Goal: Navigation & Orientation: Find specific page/section

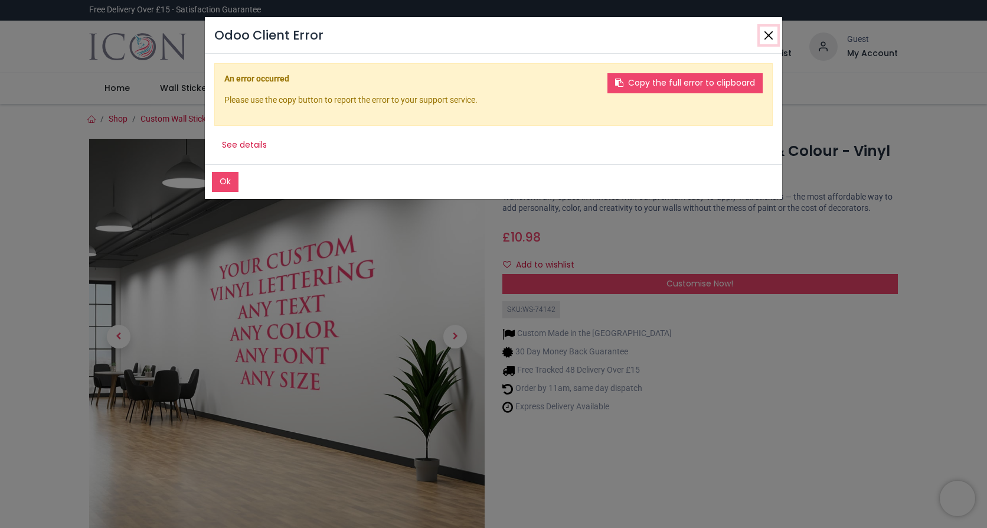
click at [764, 37] on button "Close" at bounding box center [769, 36] width 18 height 18
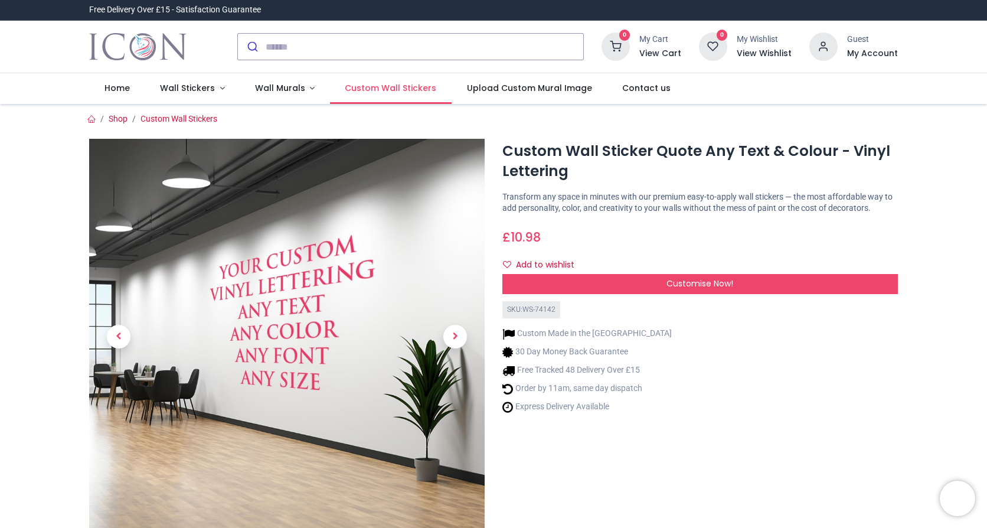
click at [362, 86] on span "Custom Wall Stickers" at bounding box center [390, 88] width 91 height 12
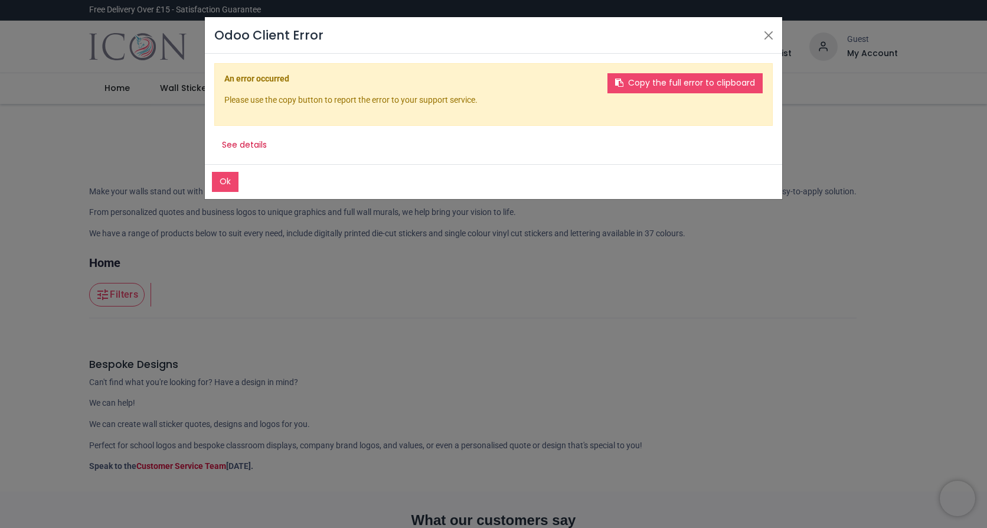
click at [227, 177] on button "Ok" at bounding box center [225, 182] width 27 height 20
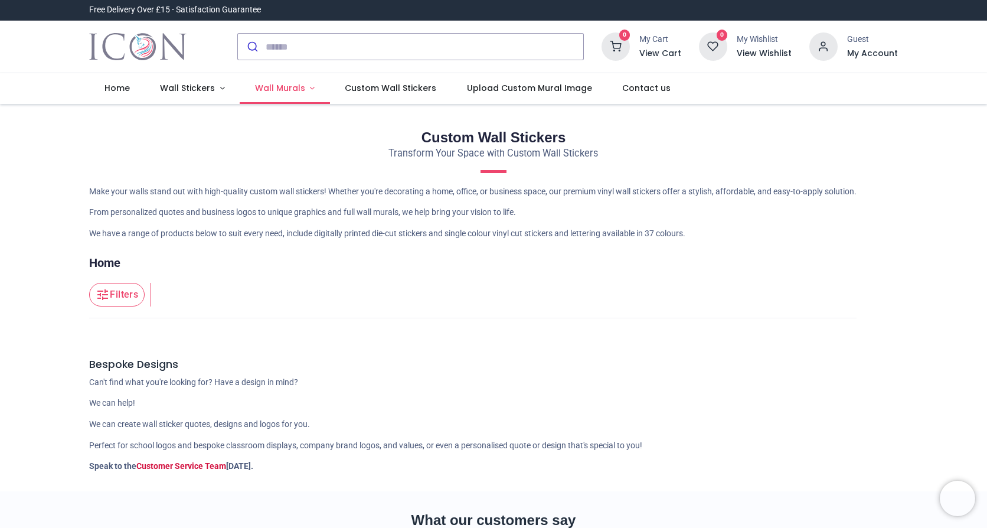
click at [262, 85] on span "Wall Murals" at bounding box center [280, 88] width 50 height 12
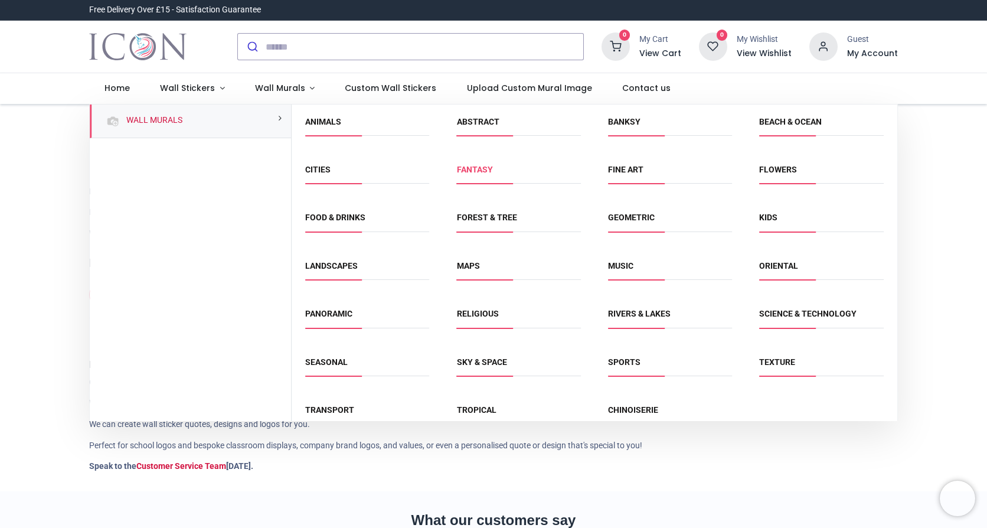
click at [476, 171] on link "Fantasy" at bounding box center [475, 169] width 36 height 9
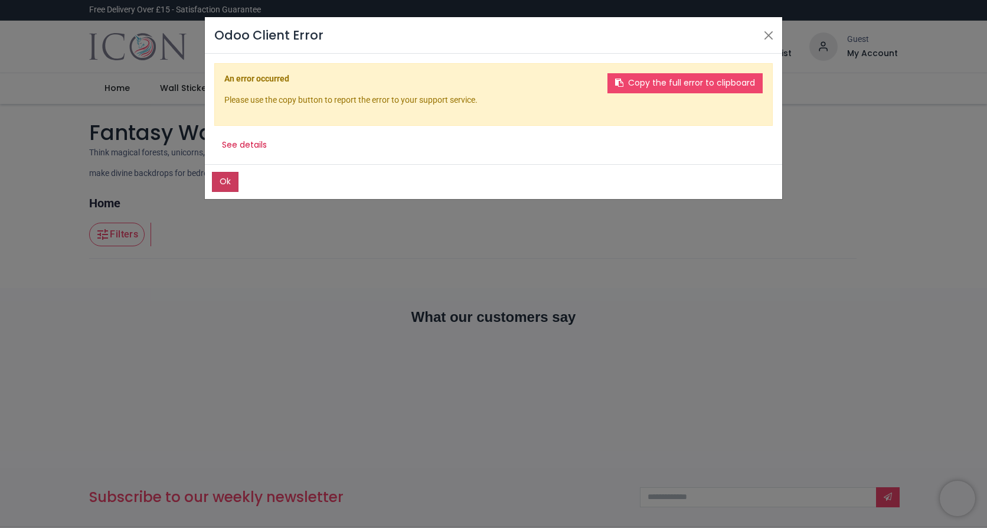
click at [220, 182] on button "Ok" at bounding box center [225, 182] width 27 height 20
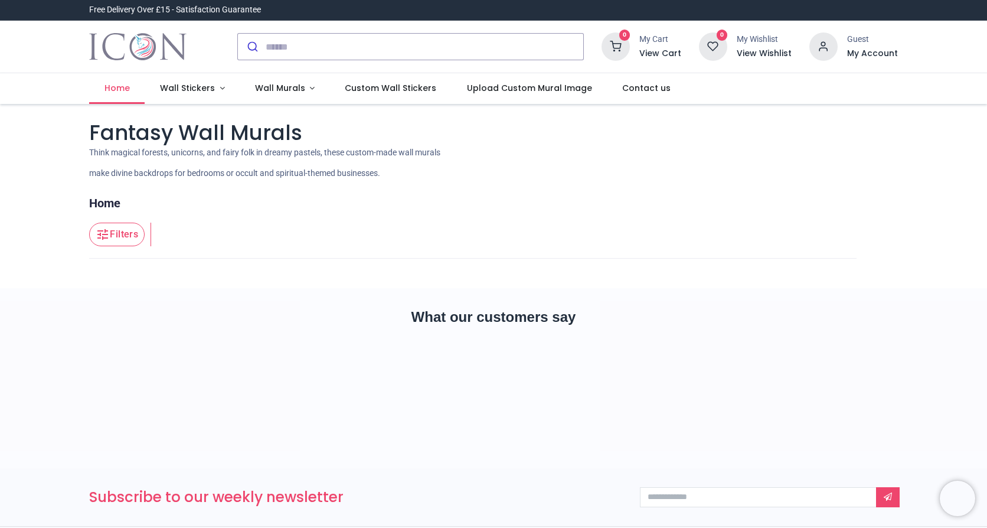
click at [114, 87] on span "Home" at bounding box center [116, 88] width 25 height 12
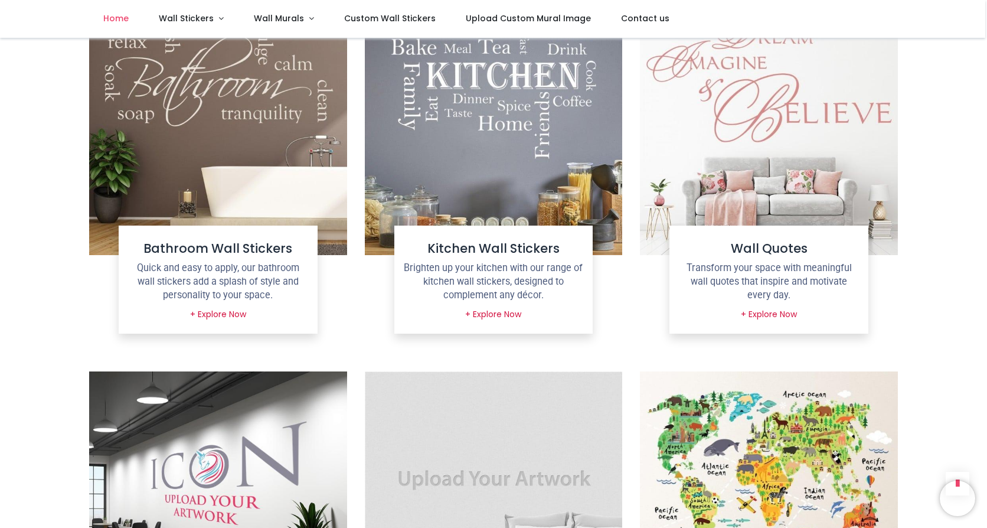
scroll to position [1122, 0]
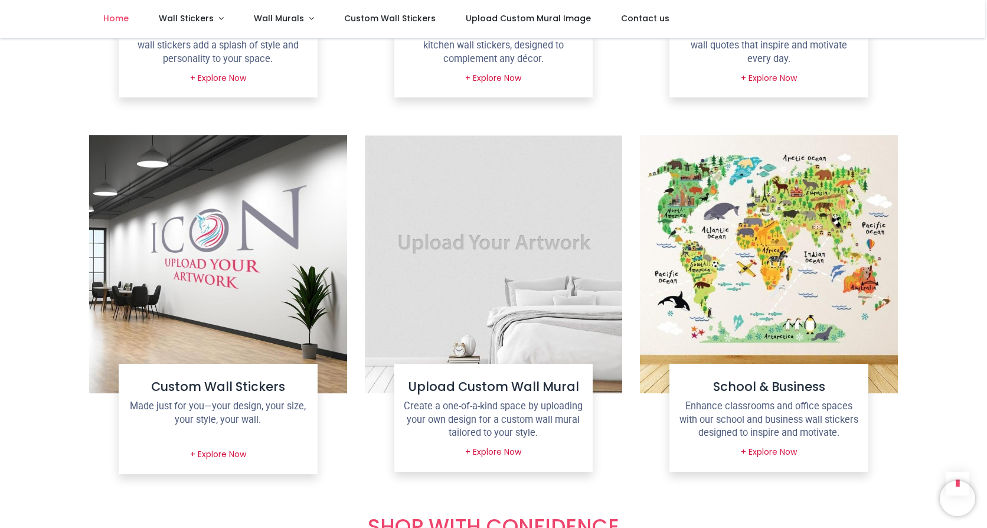
click at [784, 431] on p "Enhance classrooms and office spaces with our school and business wall stickers…" at bounding box center [769, 420] width 180 height 40
click at [771, 450] on link "+ Explore Now" at bounding box center [768, 452] width 71 height 20
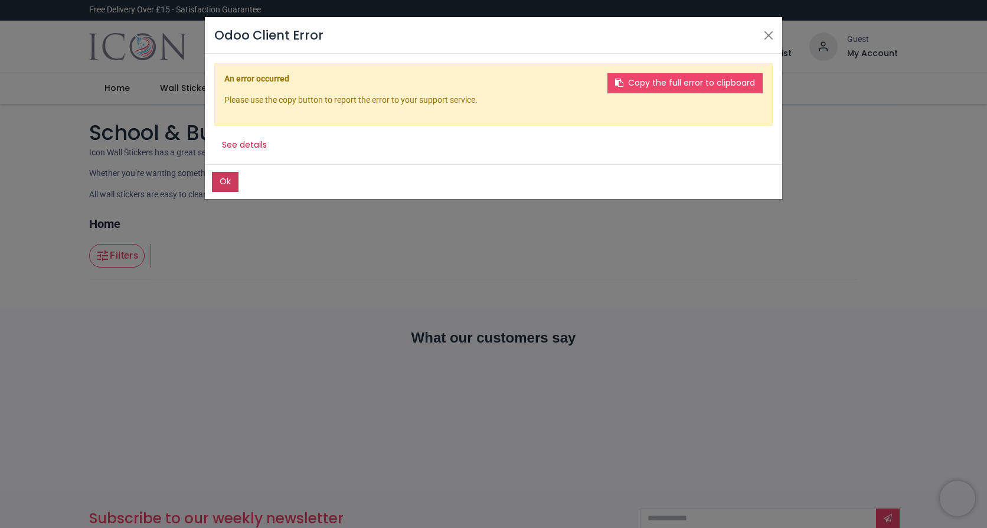
click at [222, 187] on button "Ok" at bounding box center [225, 182] width 27 height 20
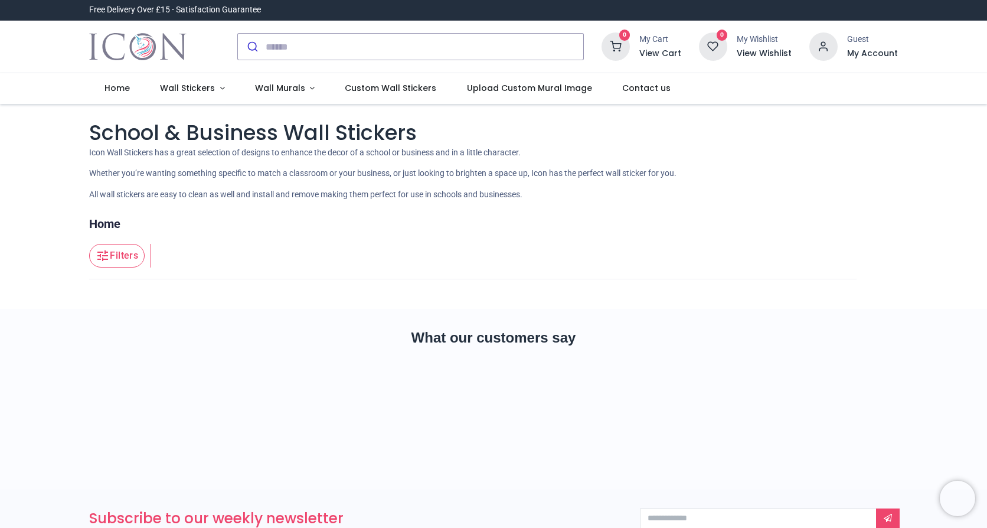
click at [191, 252] on header "Filters Filters" at bounding box center [472, 255] width 767 height 47
click at [124, 84] on span "Home" at bounding box center [116, 88] width 25 height 12
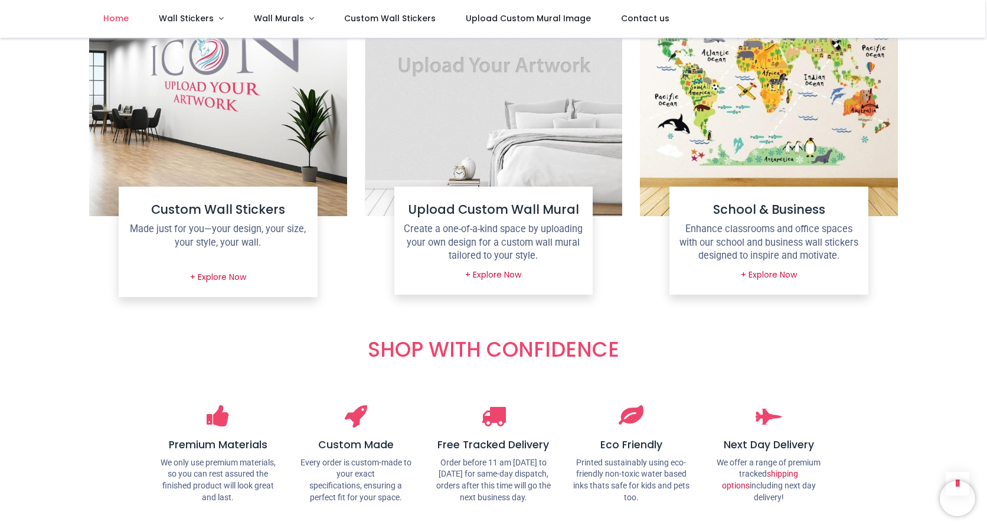
scroll to position [1240, 0]
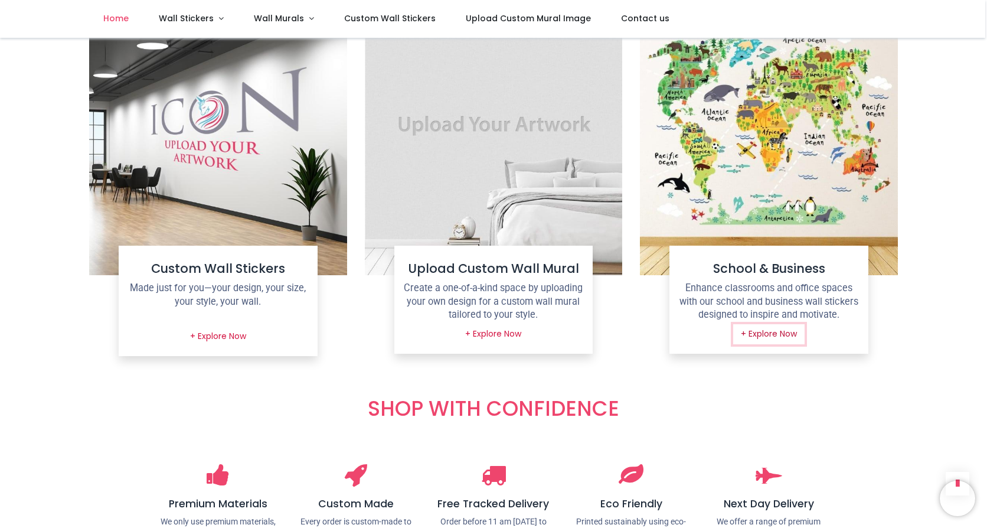
click at [770, 336] on link "+ Explore Now" at bounding box center [768, 334] width 71 height 20
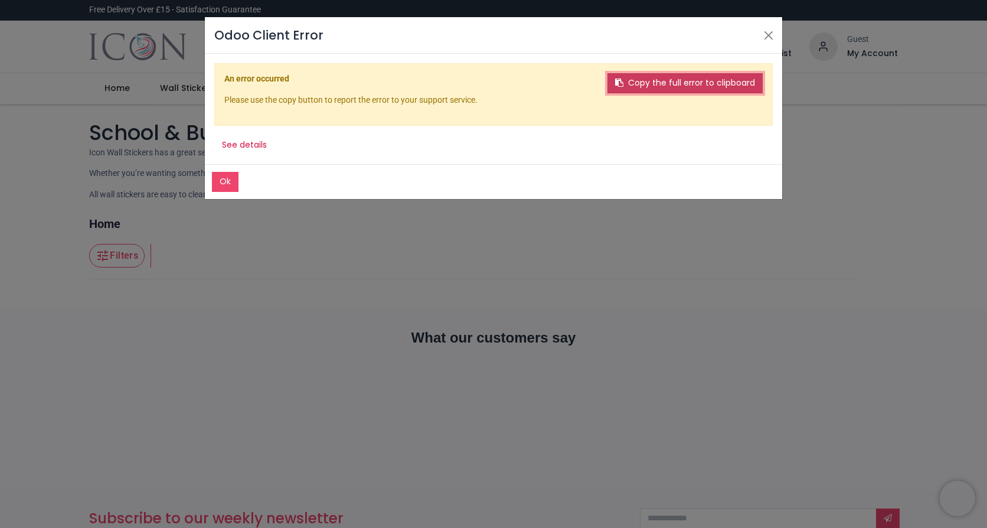
click at [639, 87] on button "Copy the full error to clipboard" at bounding box center [684, 83] width 155 height 20
click at [243, 147] on button "See details" at bounding box center [244, 145] width 60 height 20
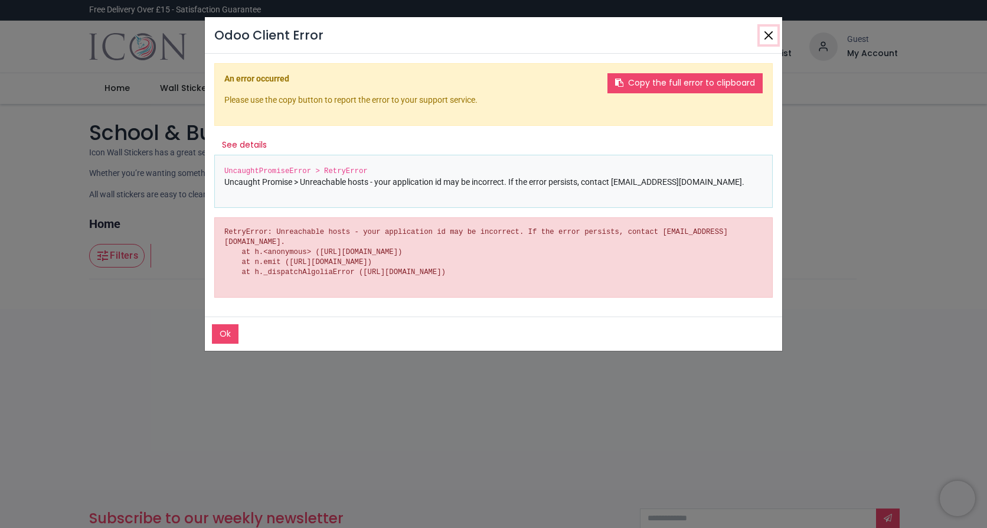
click at [773, 40] on button "Close" at bounding box center [769, 36] width 18 height 18
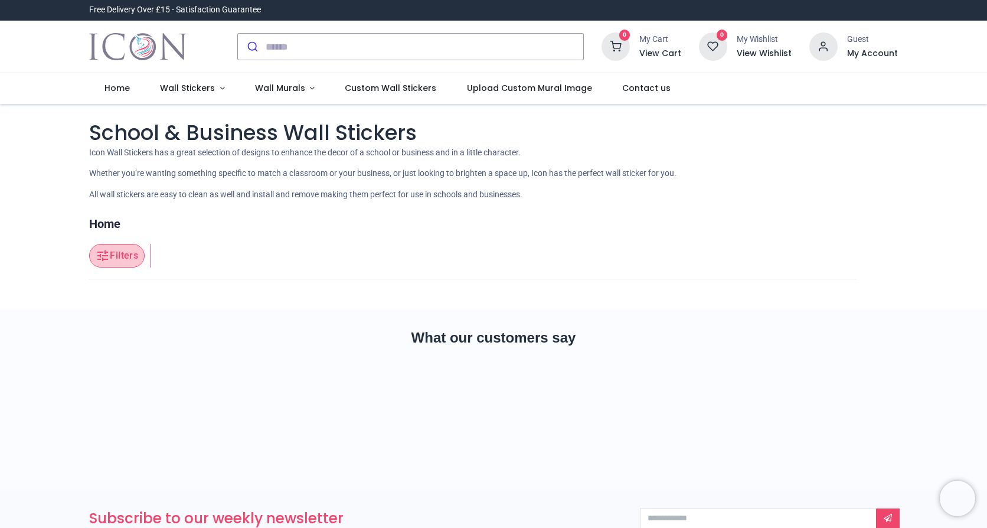
click at [125, 249] on button "Filters" at bounding box center [116, 256] width 55 height 24
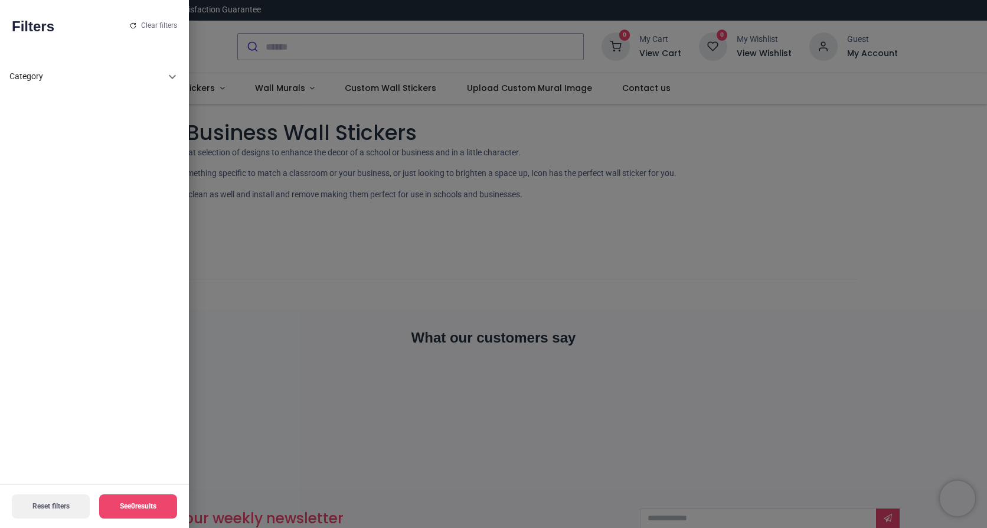
click at [168, 74] on icon at bounding box center [172, 77] width 14 height 14
click at [168, 80] on icon at bounding box center [172, 81] width 14 height 14
click at [168, 80] on icon at bounding box center [172, 77] width 14 height 14
click at [168, 80] on icon at bounding box center [172, 81] width 14 height 14
click at [168, 80] on icon at bounding box center [172, 77] width 14 height 14
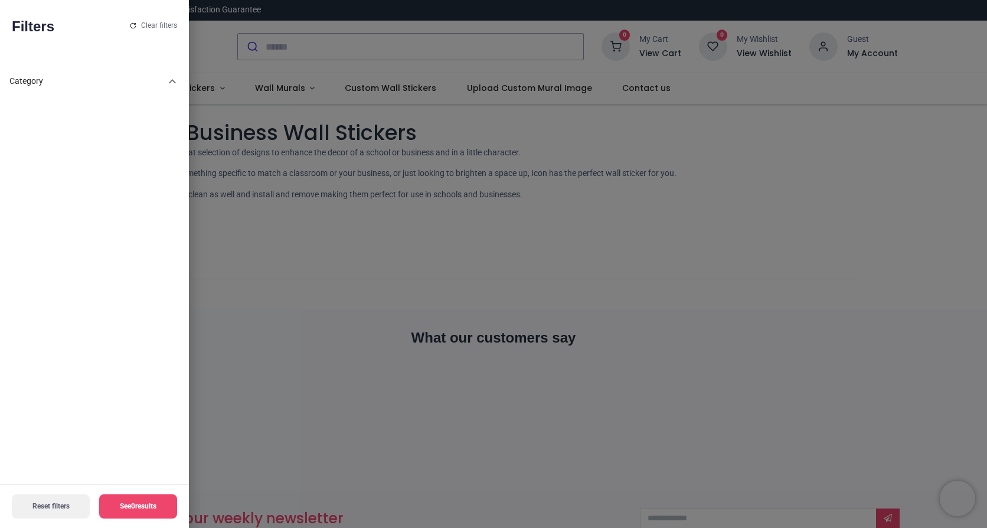
click at [61, 503] on button "Reset filters" at bounding box center [51, 506] width 78 height 24
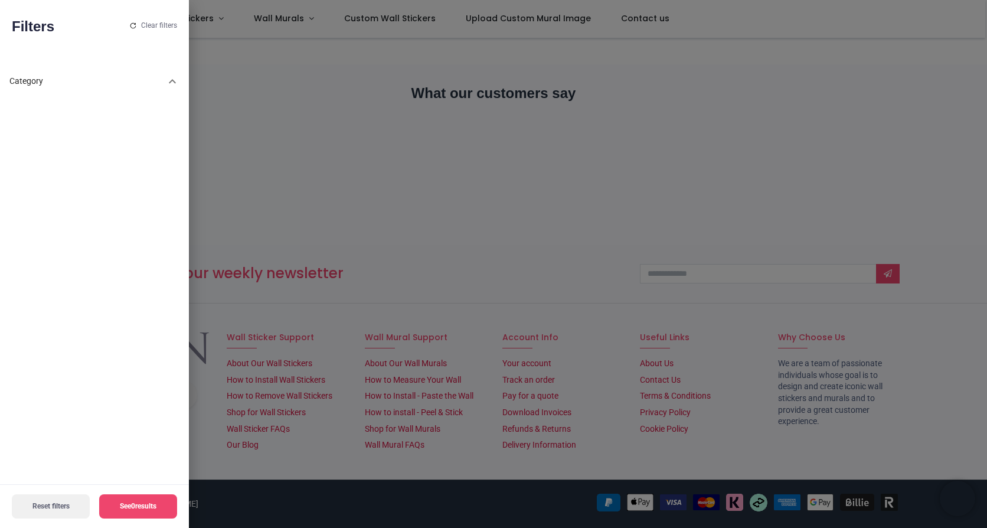
click at [505, 244] on div at bounding box center [493, 264] width 987 height 528
